Goal: Find specific page/section: Find specific page/section

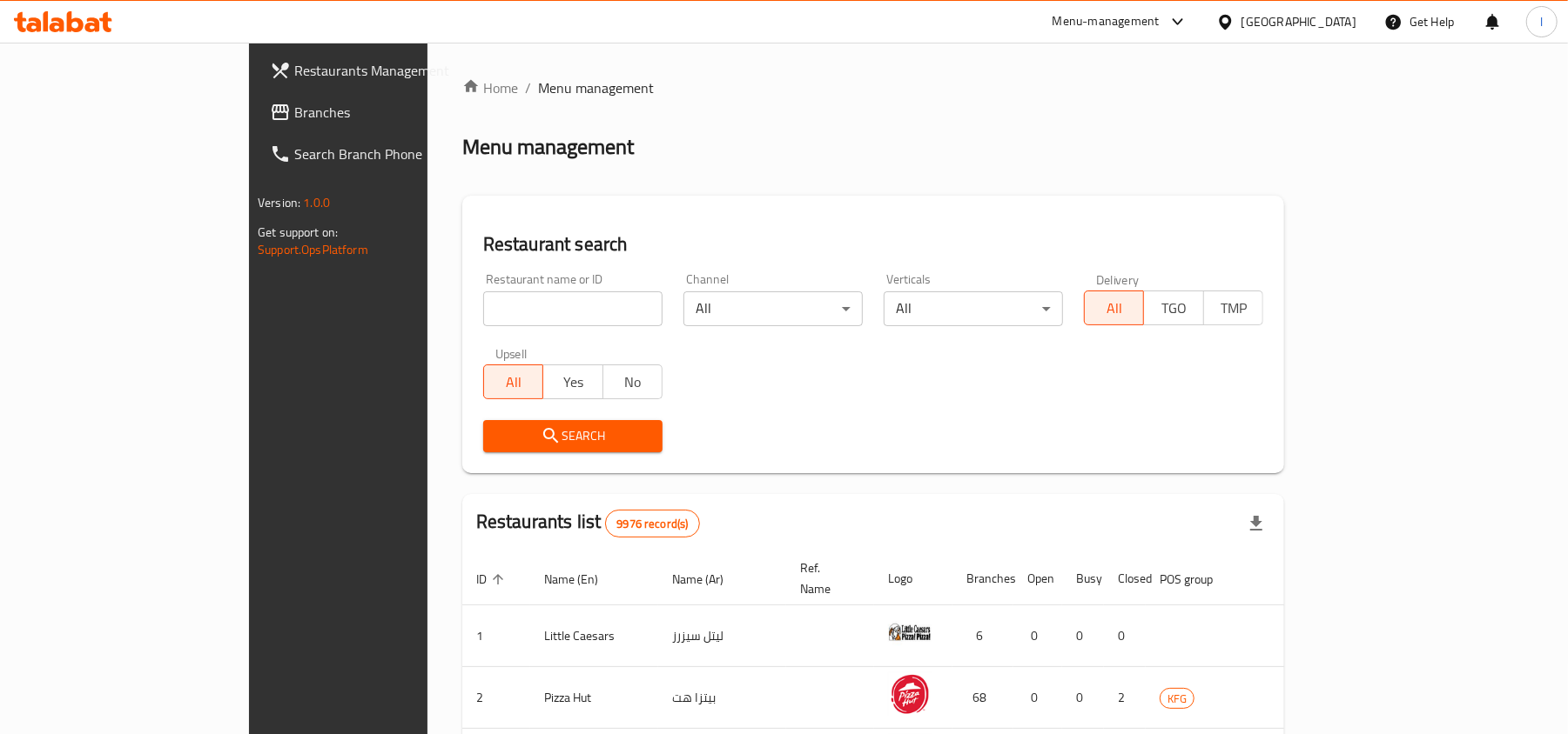
click at [630, 144] on div "Menu management" at bounding box center [873, 147] width 822 height 27
click at [753, 188] on div "Home / Menu management Menu management Restaurant search Restaurant name or ID …" at bounding box center [873, 680] width 822 height 1205
click at [781, 508] on div "Restaurants list 9976 record(s)" at bounding box center [873, 524] width 822 height 59
drag, startPoint x: 141, startPoint y: 117, endPoint x: 14, endPoint y: 191, distance: 147.0
click at [295, 117] on span "Branches" at bounding box center [396, 112] width 203 height 21
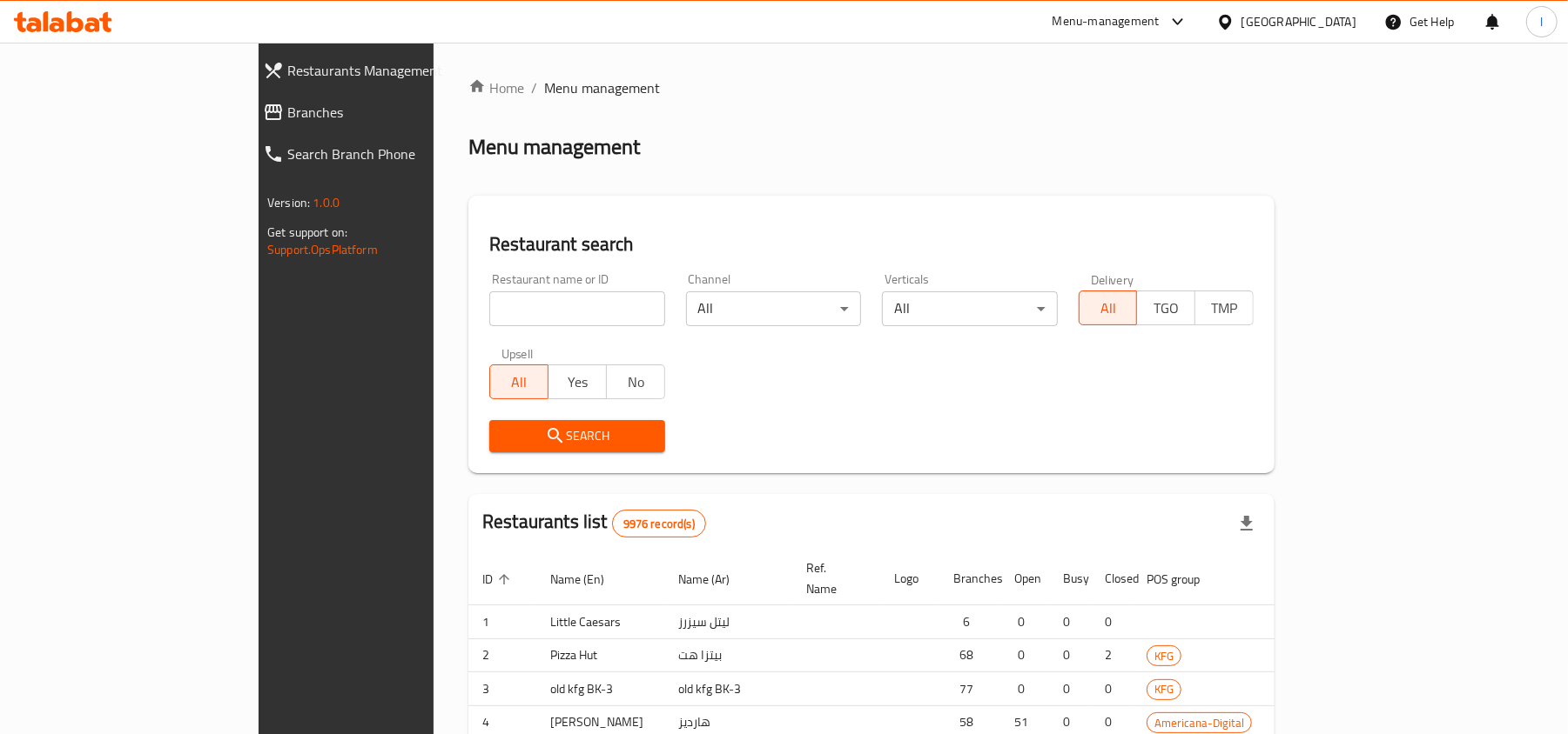
click at [258, 129] on div "Restaurants Management Branches Search Branch Phone Version: 1.0.0 Get support …" at bounding box center [784, 538] width 1051 height 992
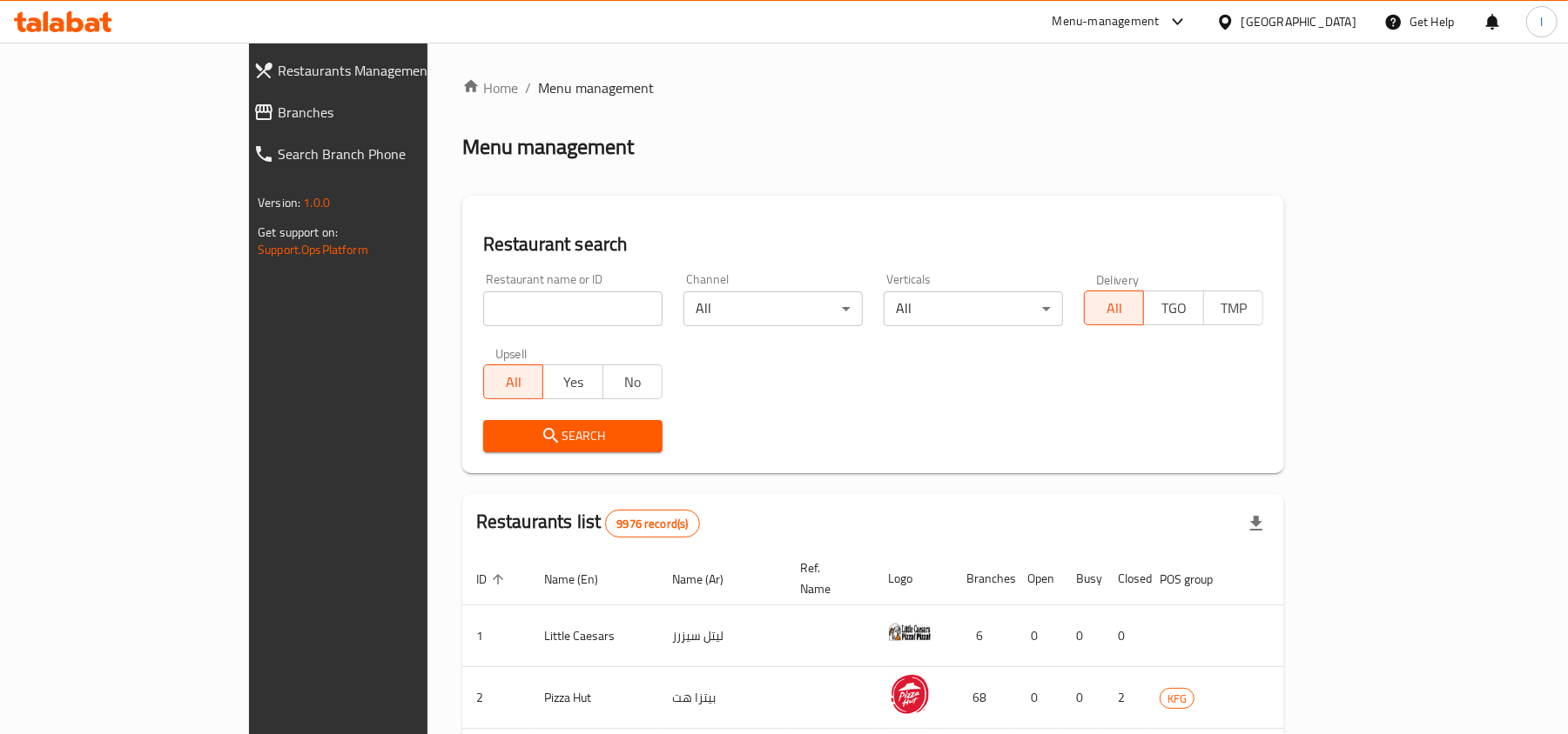
click at [240, 129] on link "Branches" at bounding box center [375, 112] width 272 height 42
